Goal: Information Seeking & Learning: Find specific fact

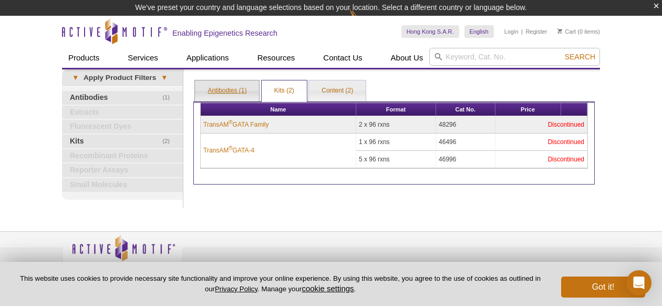
click at [233, 88] on link "Antibodies (1)" at bounding box center [227, 90] width 64 height 21
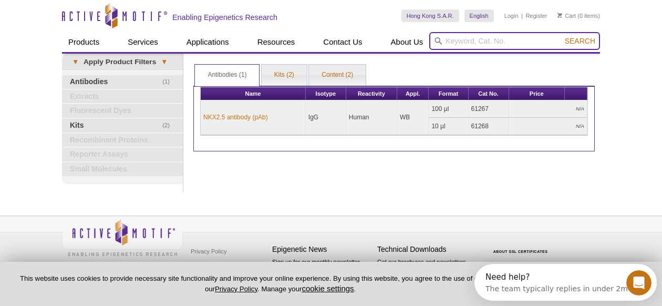
click at [466, 41] on input "search" at bounding box center [514, 41] width 171 height 18
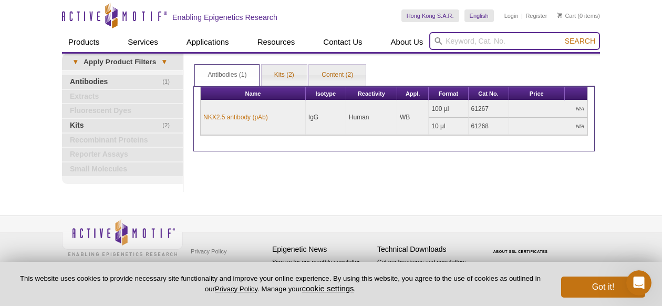
paste input "NME2"
type input "NME2"
click at [561, 36] on button "Search" at bounding box center [579, 40] width 37 height 9
click at [511, 45] on input "NME2" at bounding box center [514, 41] width 171 height 18
click at [561, 36] on button "Search" at bounding box center [579, 40] width 37 height 9
